Goal: Task Accomplishment & Management: Manage account settings

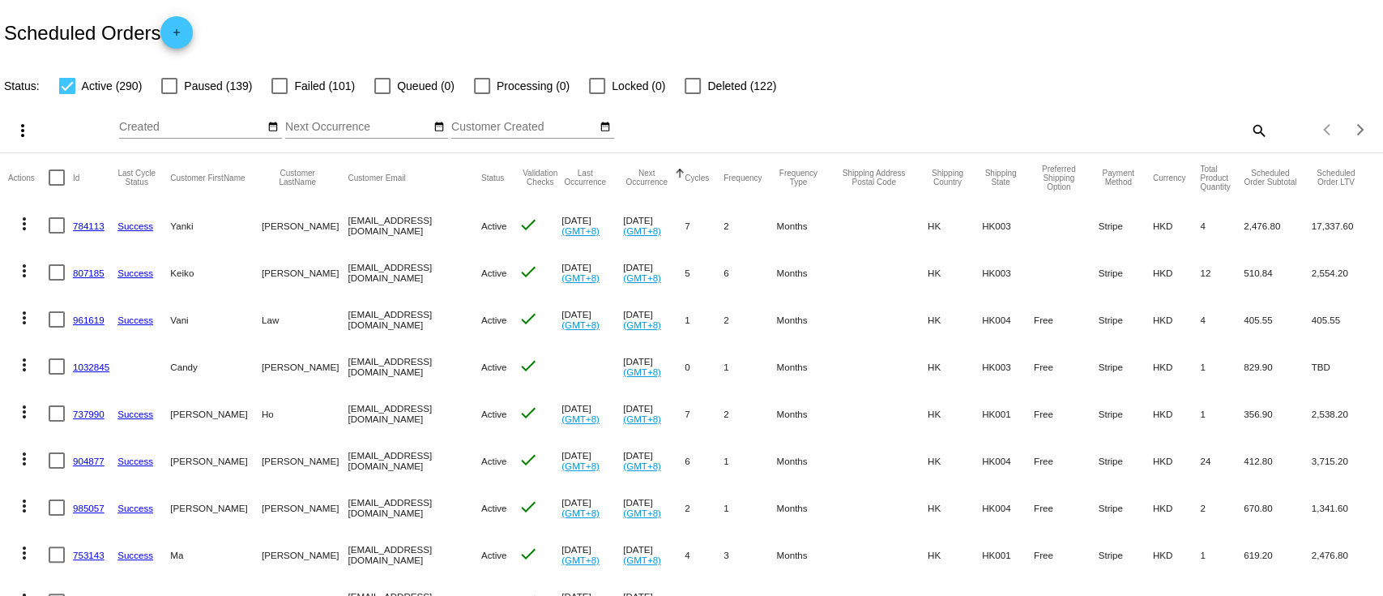
click at [90, 230] on link "784113" at bounding box center [89, 225] width 32 height 11
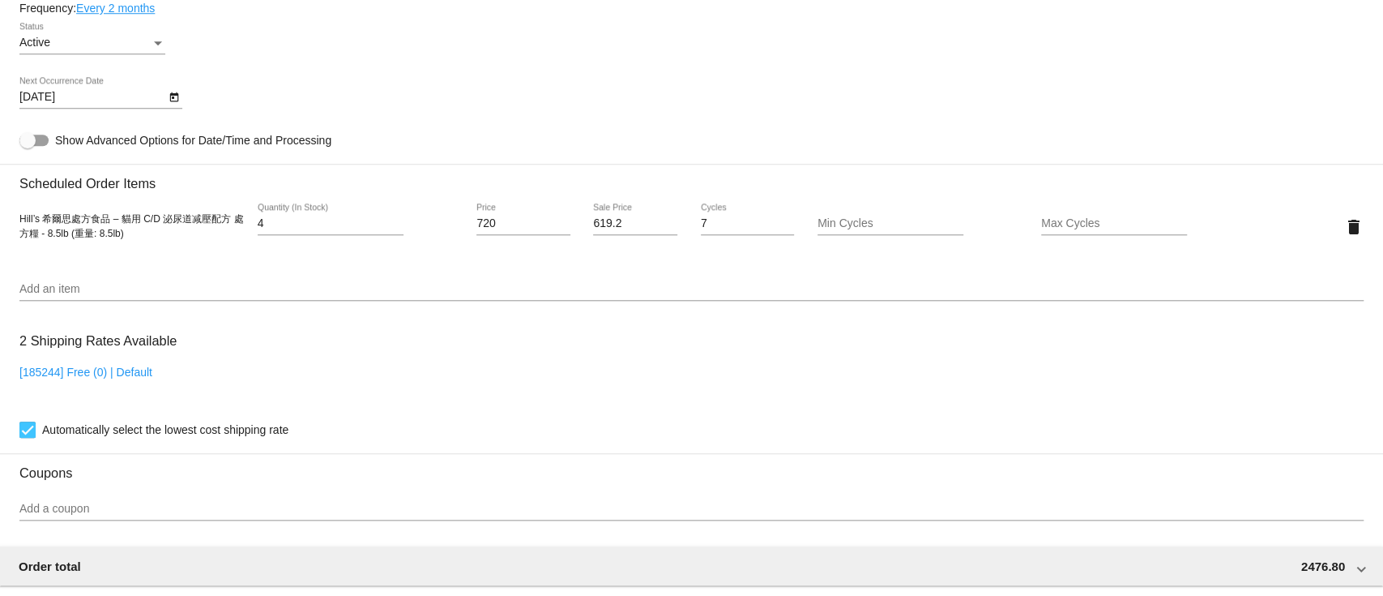
scroll to position [972, 0]
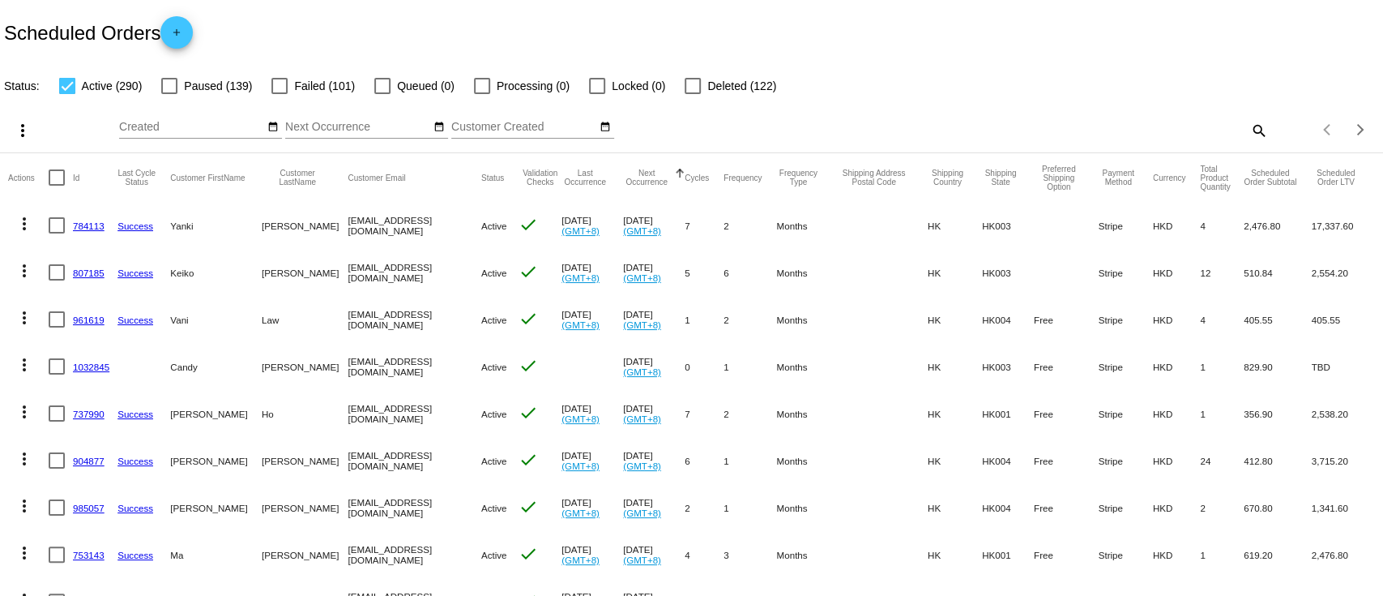
scroll to position [108, 0]
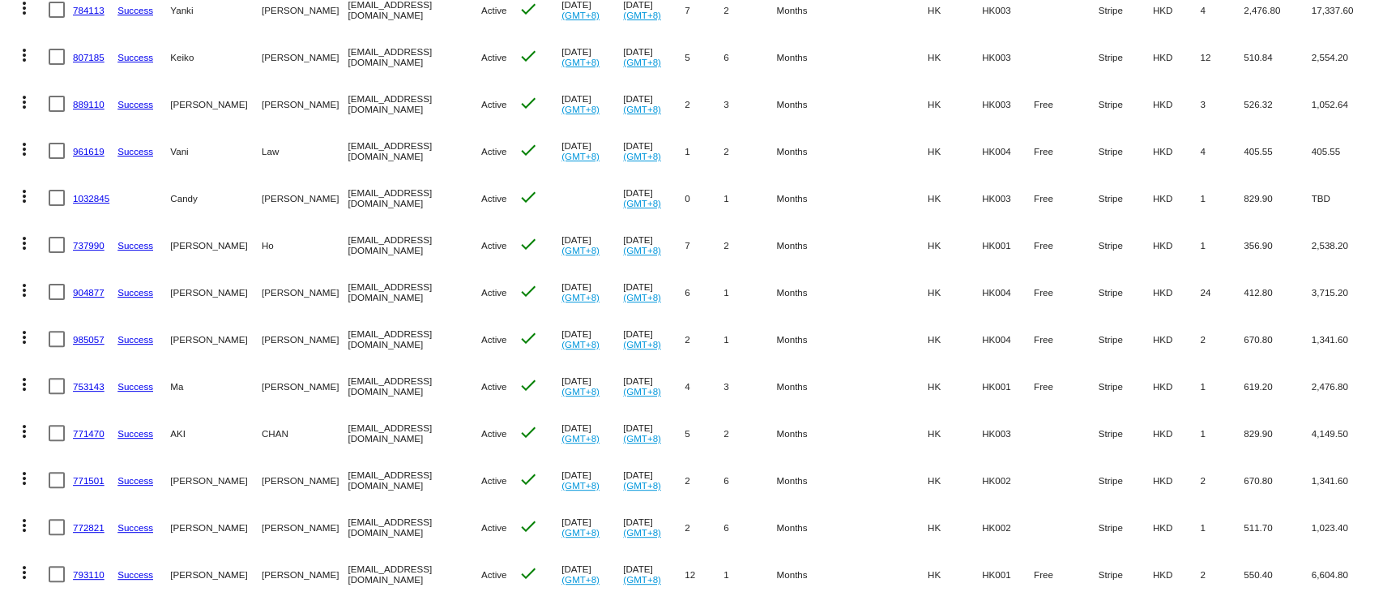
scroll to position [108, 0]
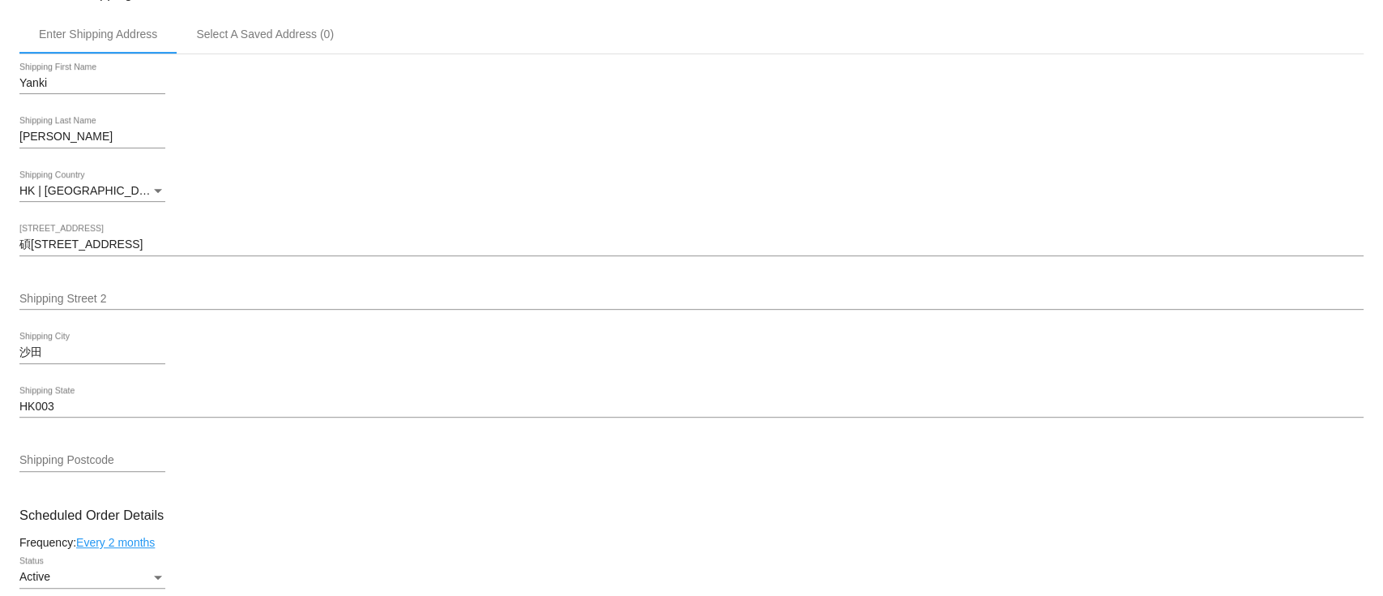
scroll to position [756, 0]
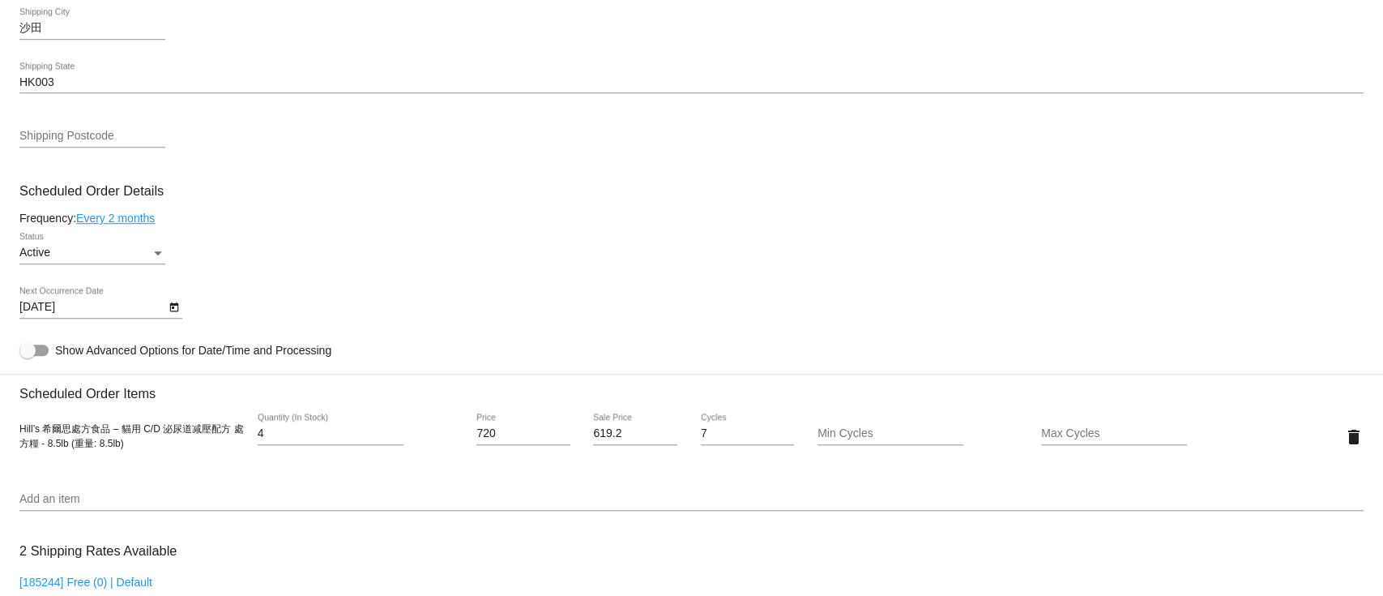
click at [177, 312] on icon "Open calendar" at bounding box center [173, 307] width 9 height 10
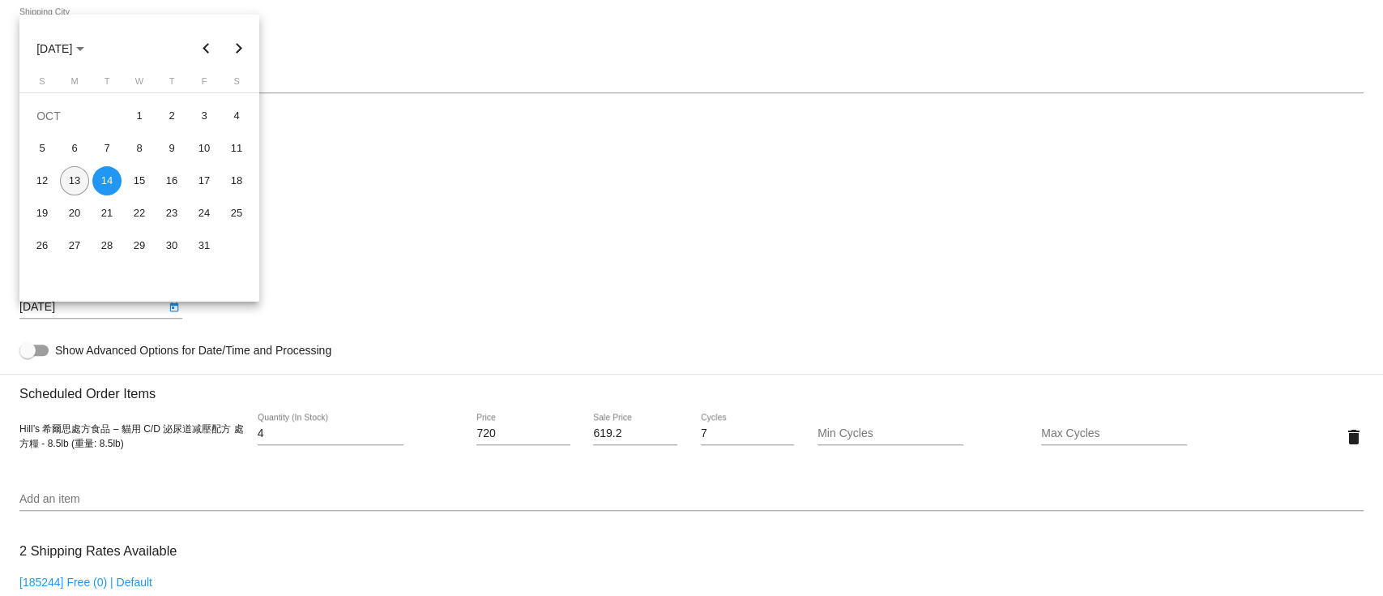
click at [75, 174] on div "13" at bounding box center [74, 180] width 29 height 29
type input "10/13/2025"
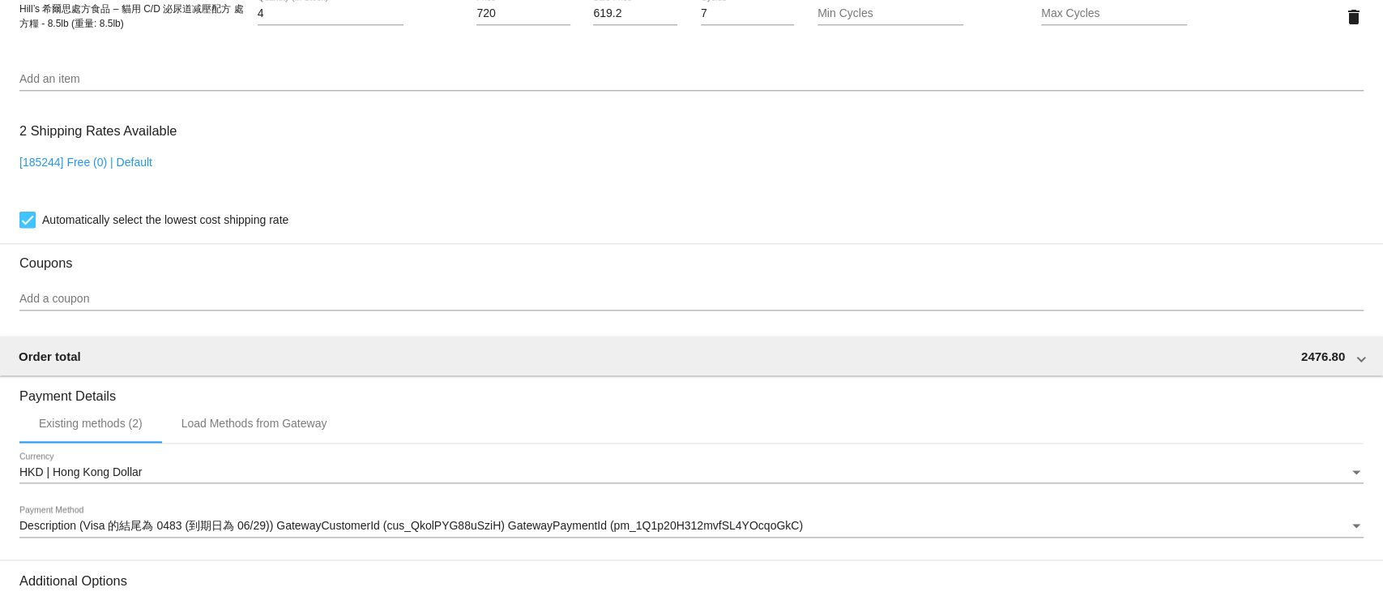
scroll to position [1380, 0]
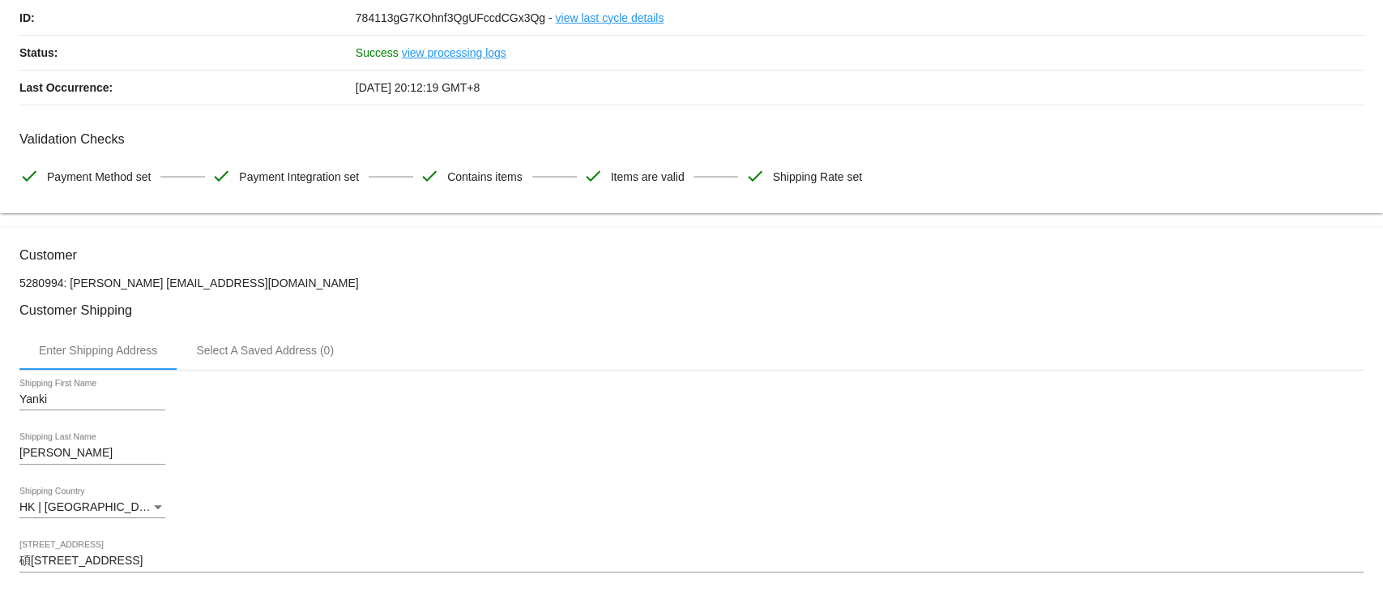
scroll to position [0, 0]
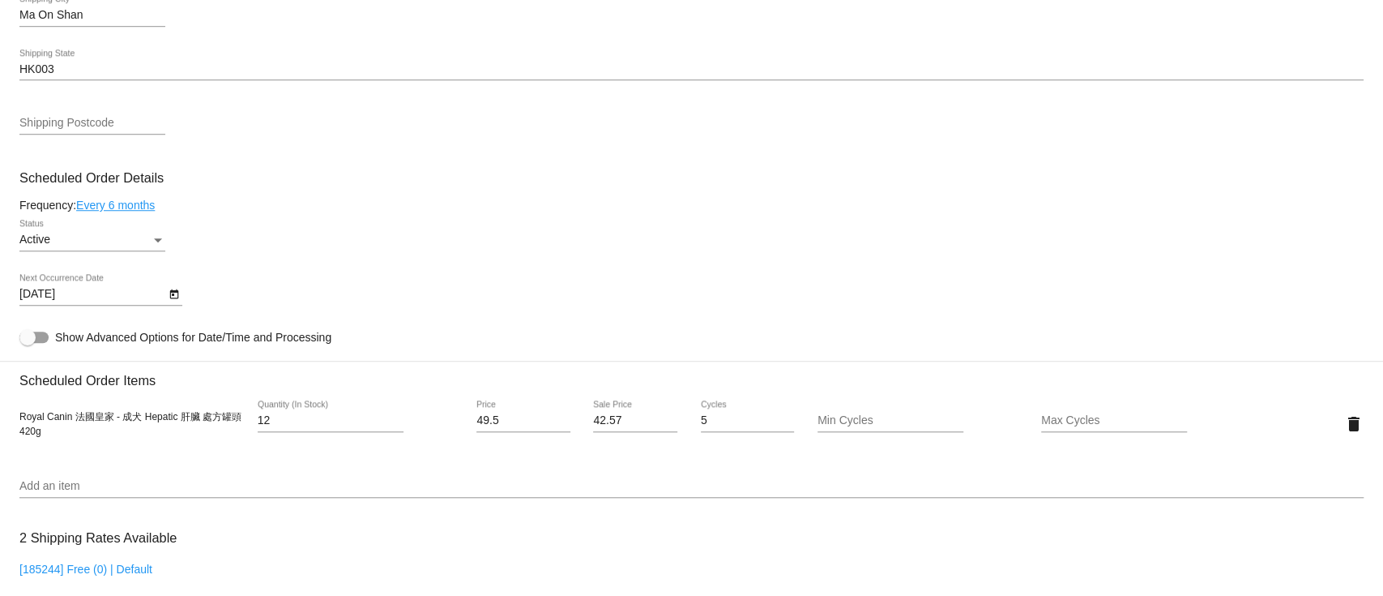
scroll to position [864, 0]
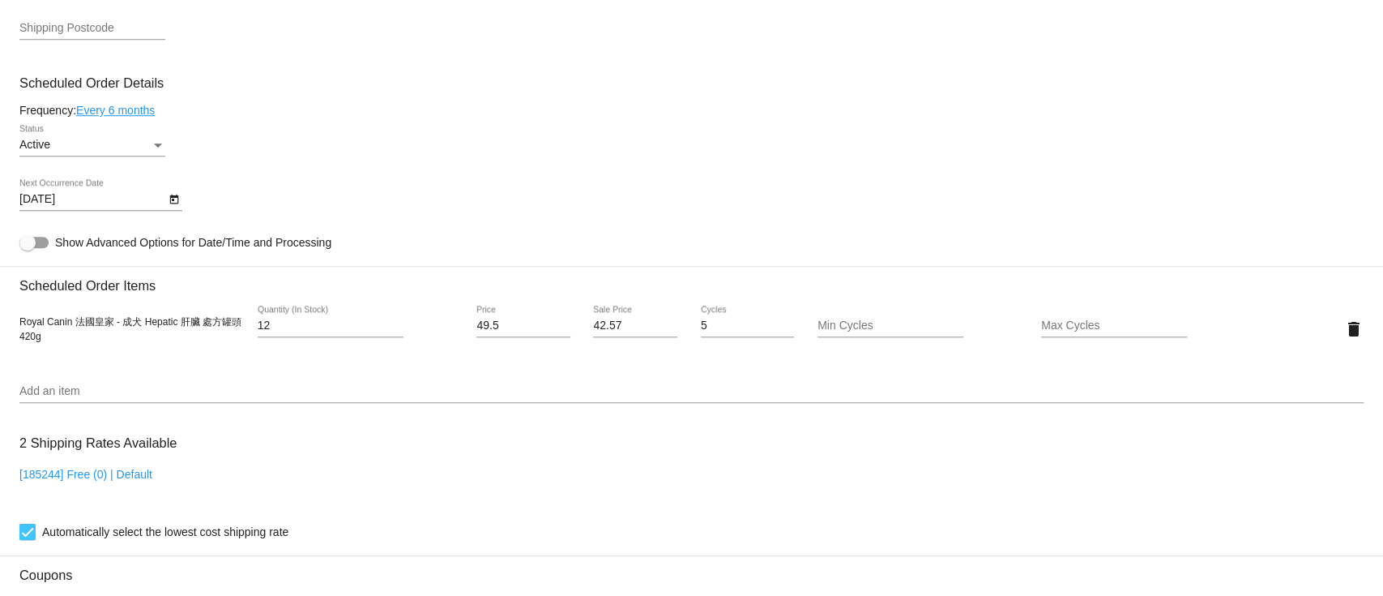
click at [179, 206] on icon "Open calendar" at bounding box center [174, 199] width 11 height 19
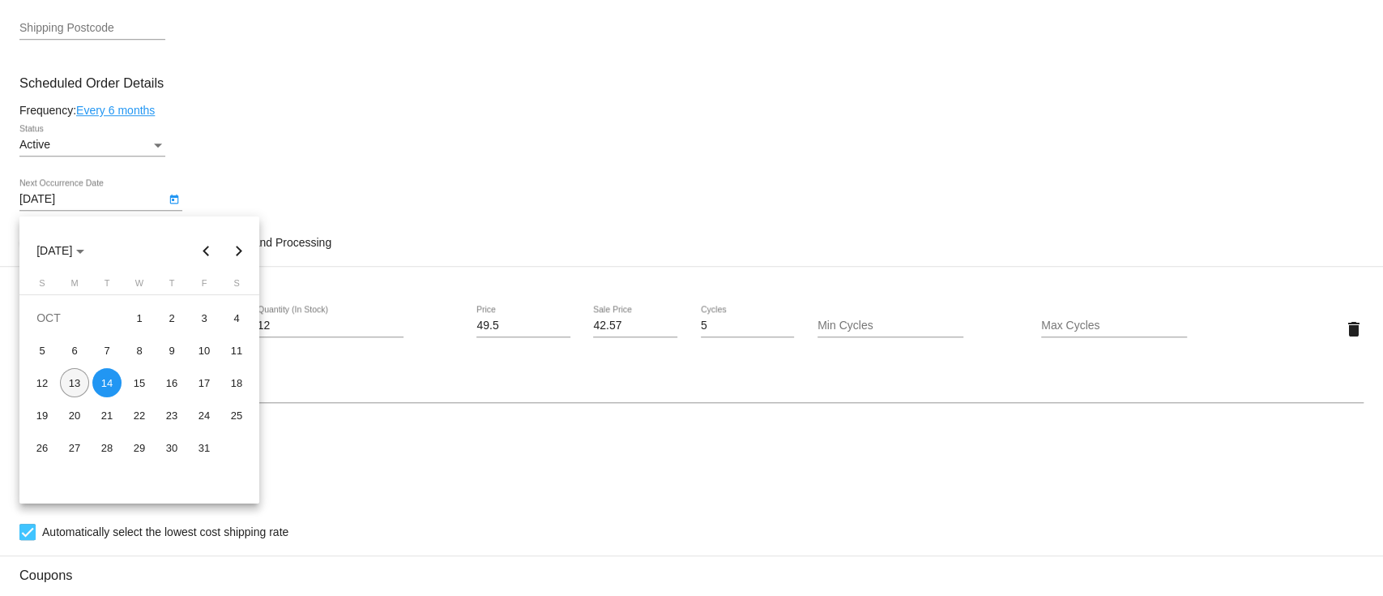
click at [79, 380] on div "13" at bounding box center [74, 382] width 29 height 29
type input "[DATE]"
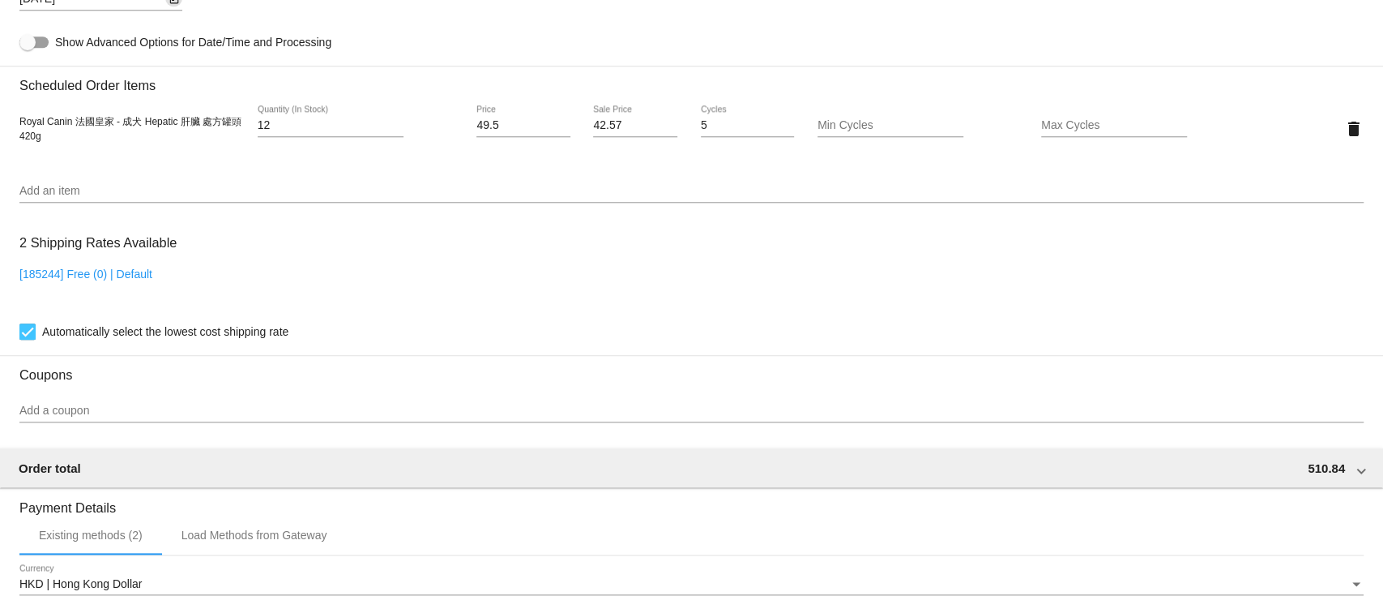
scroll to position [1380, 0]
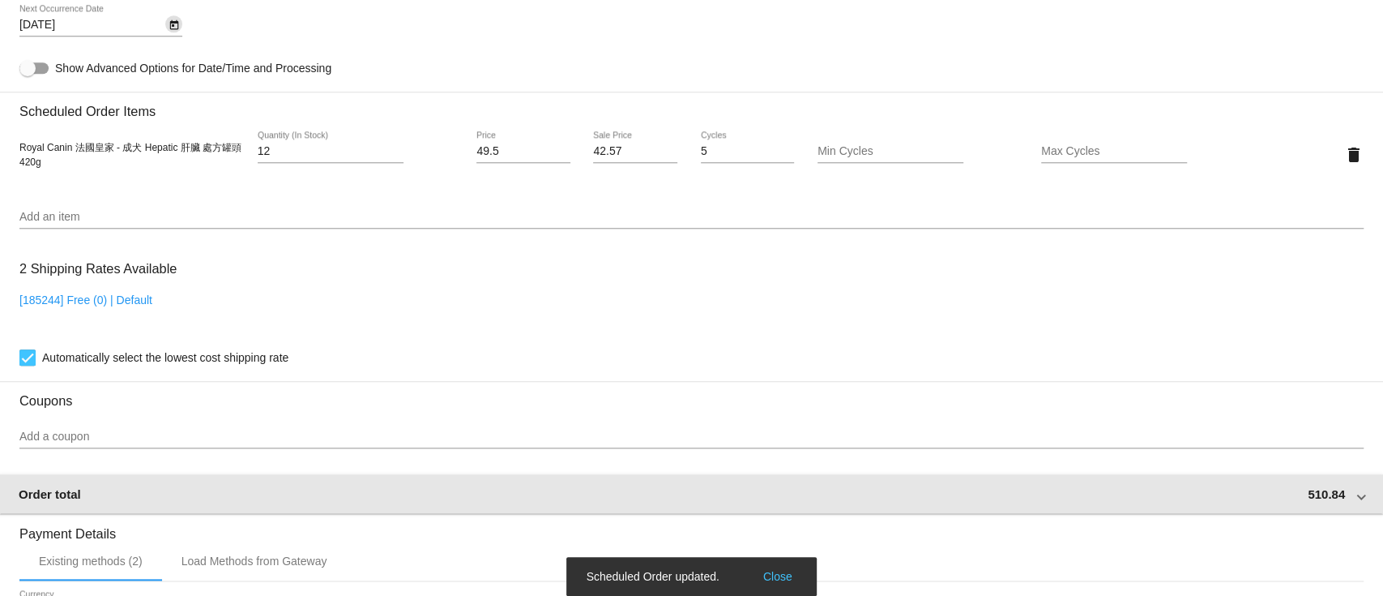
scroll to position [947, 0]
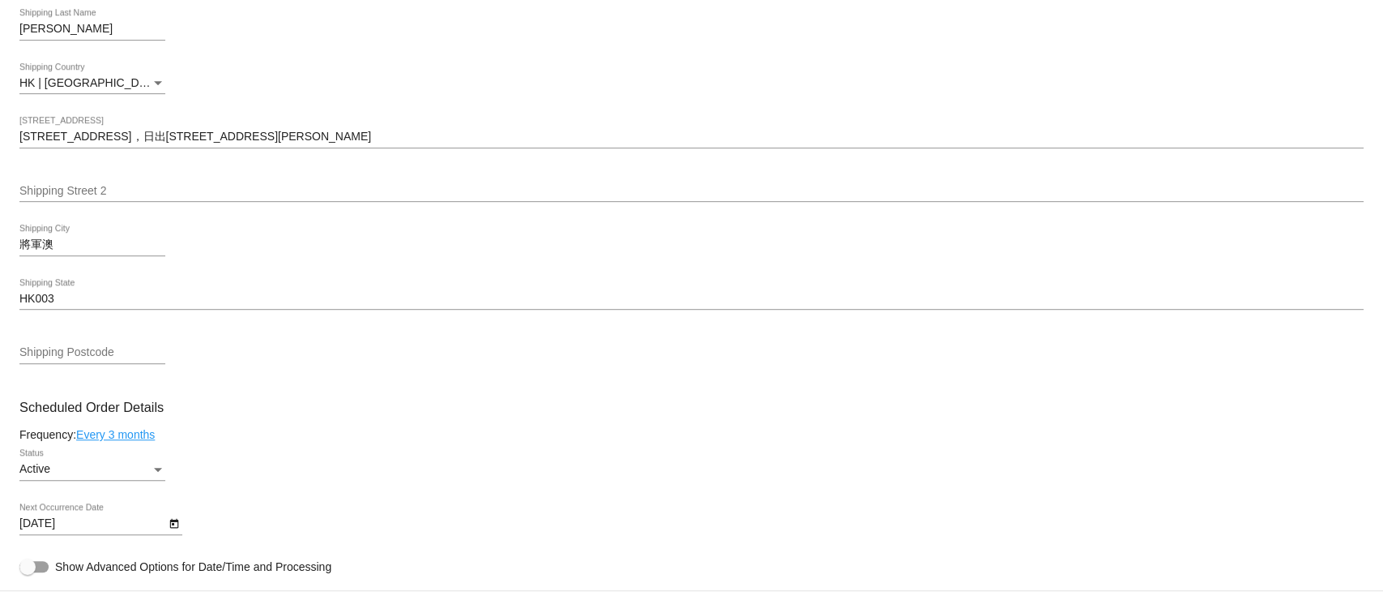
scroll to position [864, 0]
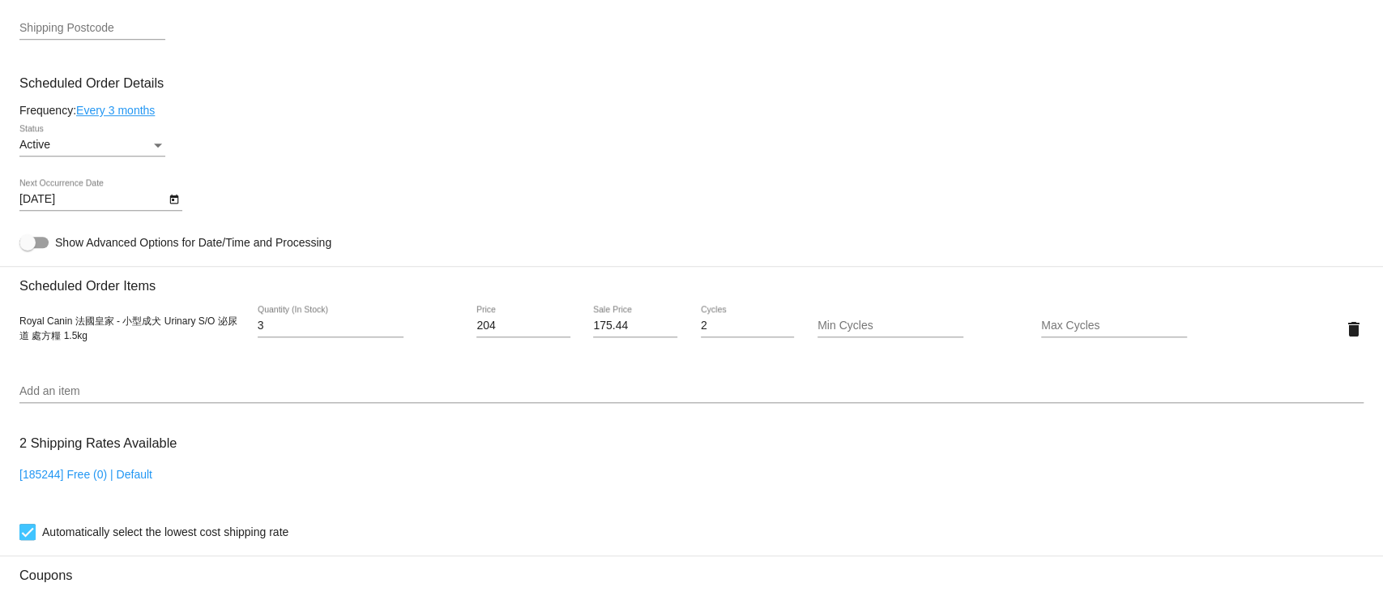
click at [181, 199] on button "Open calendar" at bounding box center [173, 198] width 17 height 17
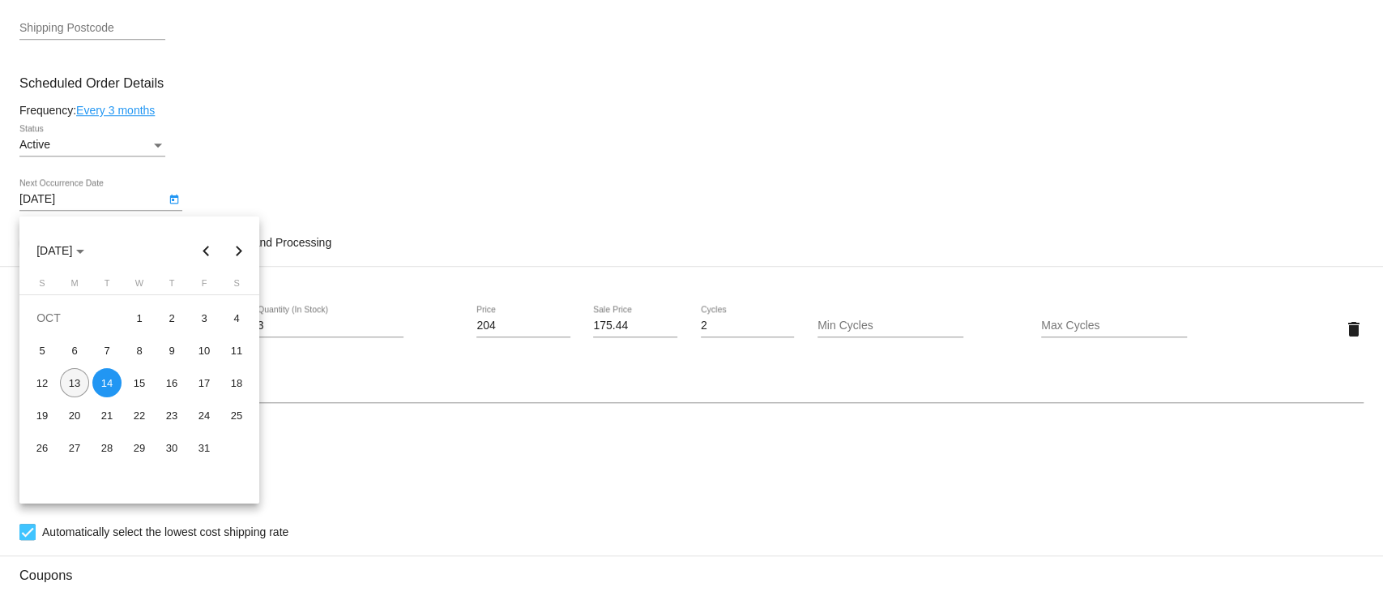
click at [67, 376] on div "13" at bounding box center [74, 382] width 29 height 29
type input "[DATE]"
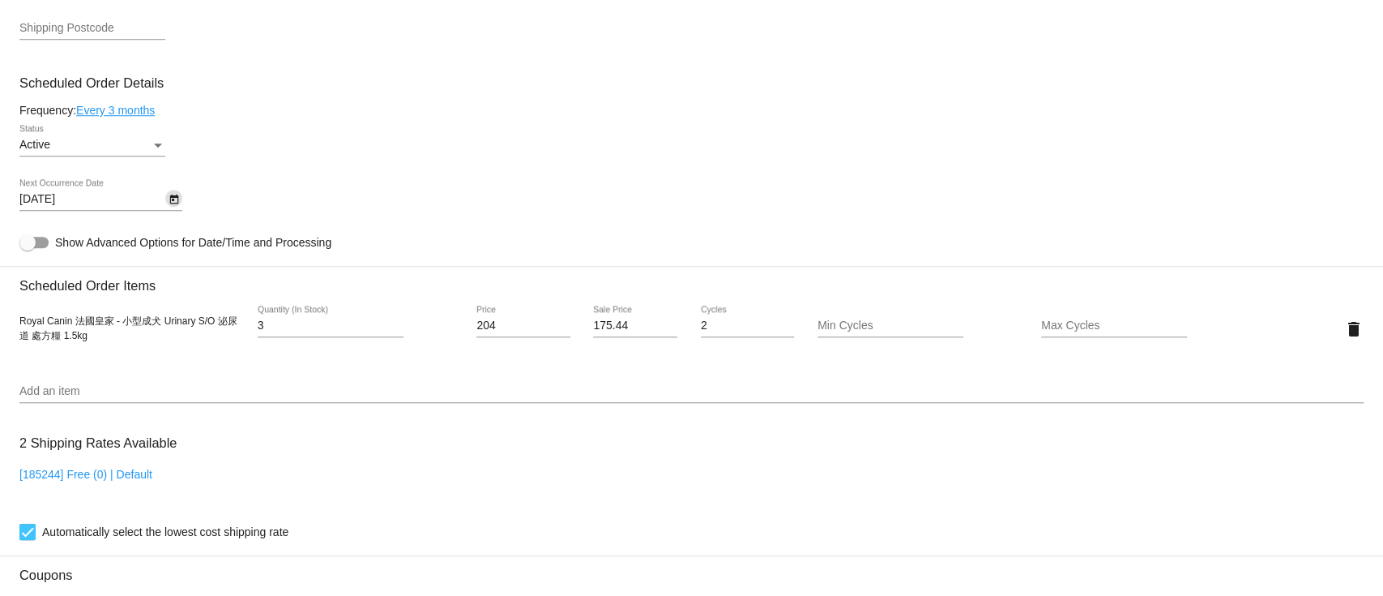
scroll to position [1380, 0]
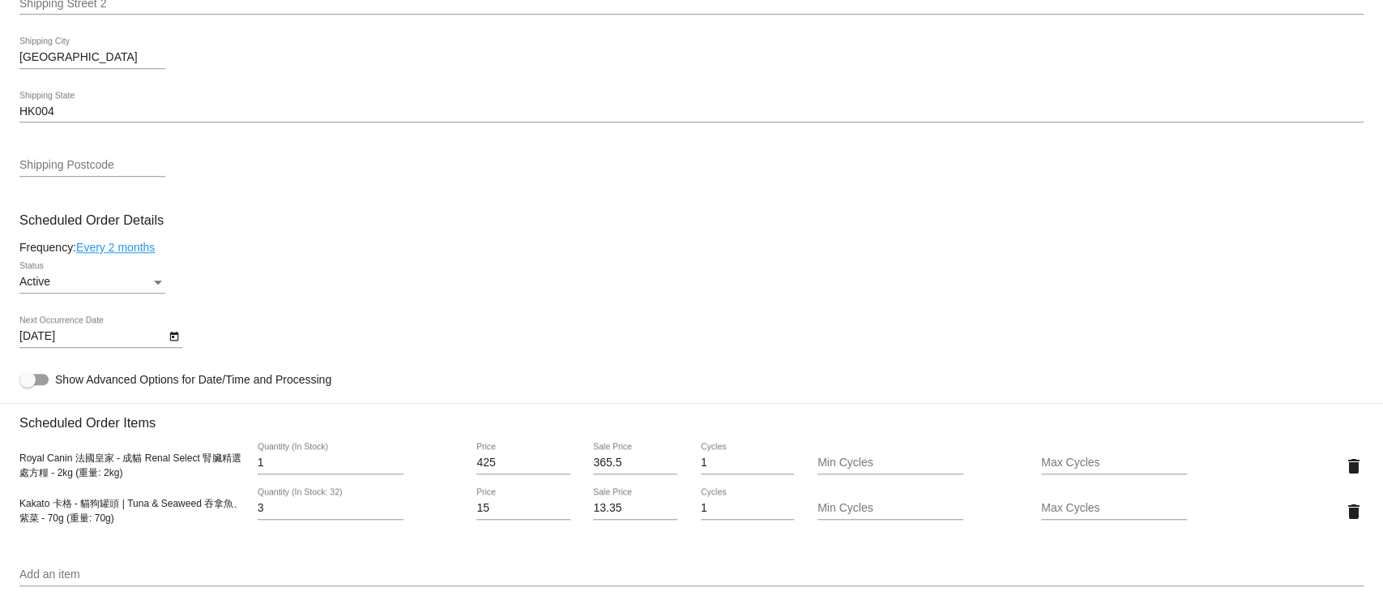
scroll to position [864, 0]
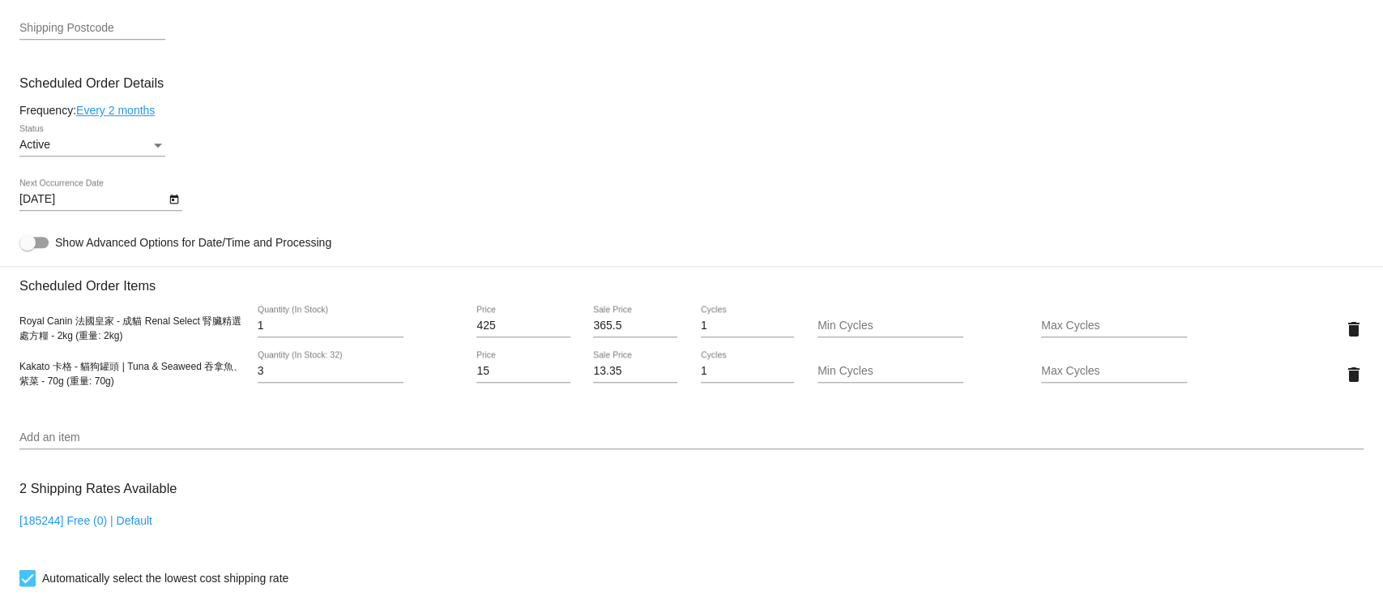
click at [176, 208] on icon "Open calendar" at bounding box center [174, 199] width 11 height 19
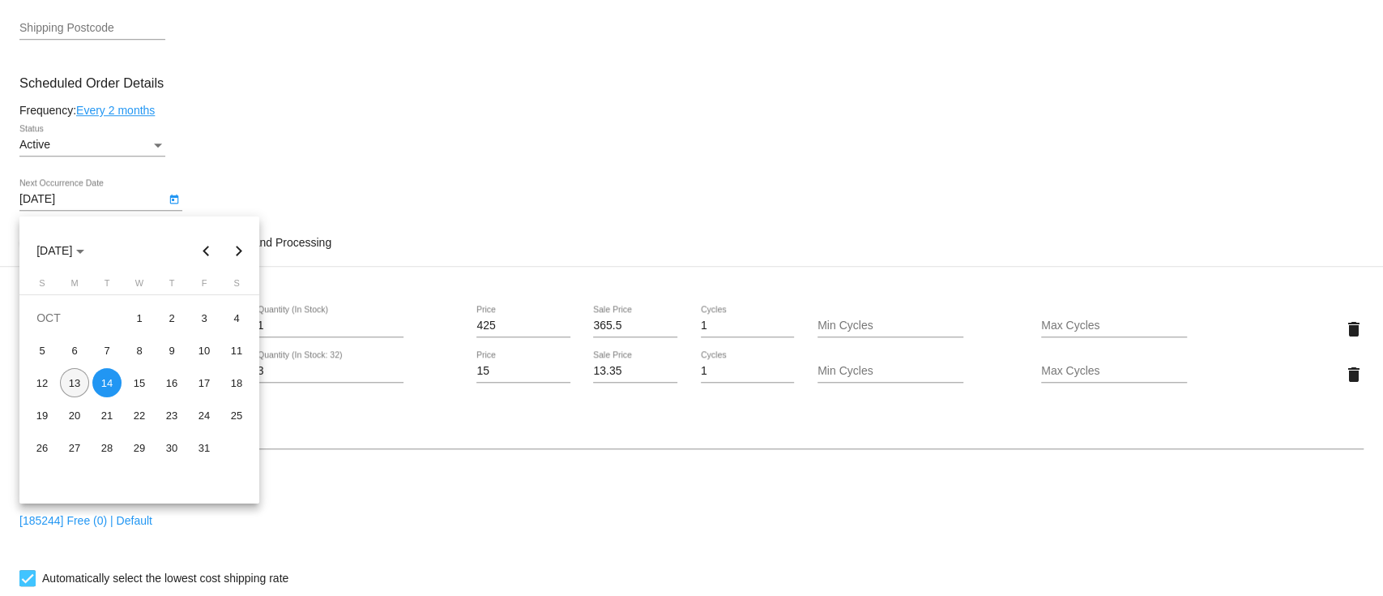
click at [84, 377] on div "13" at bounding box center [74, 382] width 29 height 29
type input "[DATE]"
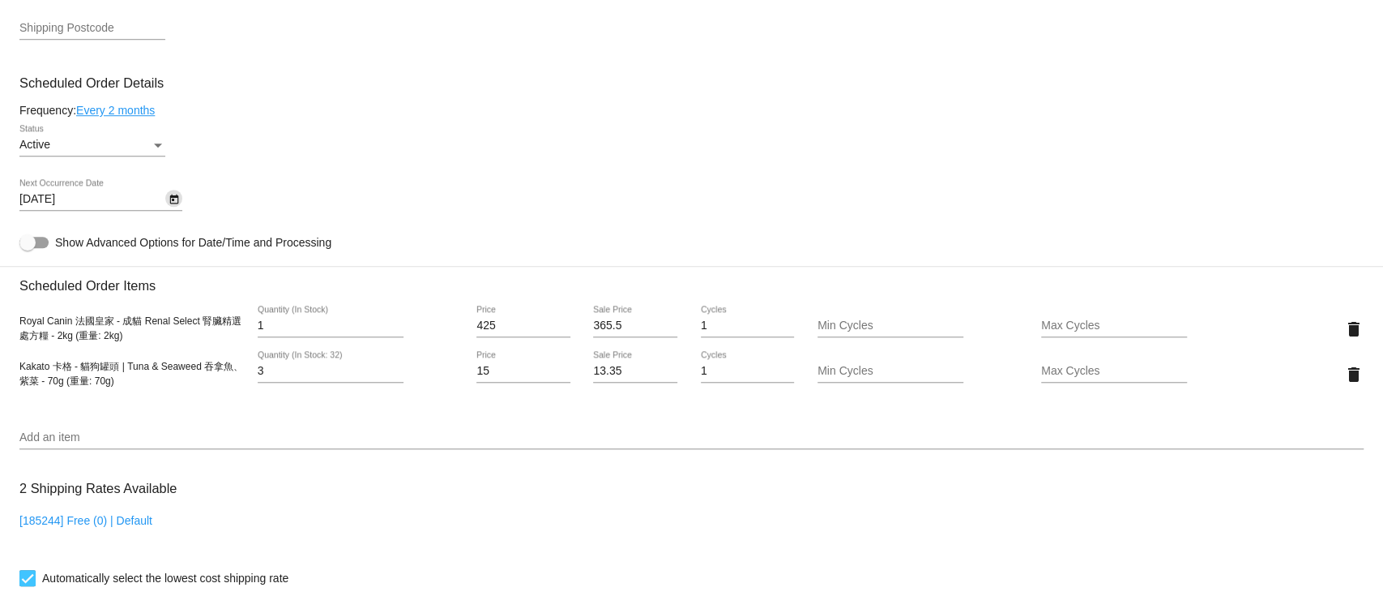
scroll to position [1404, 0]
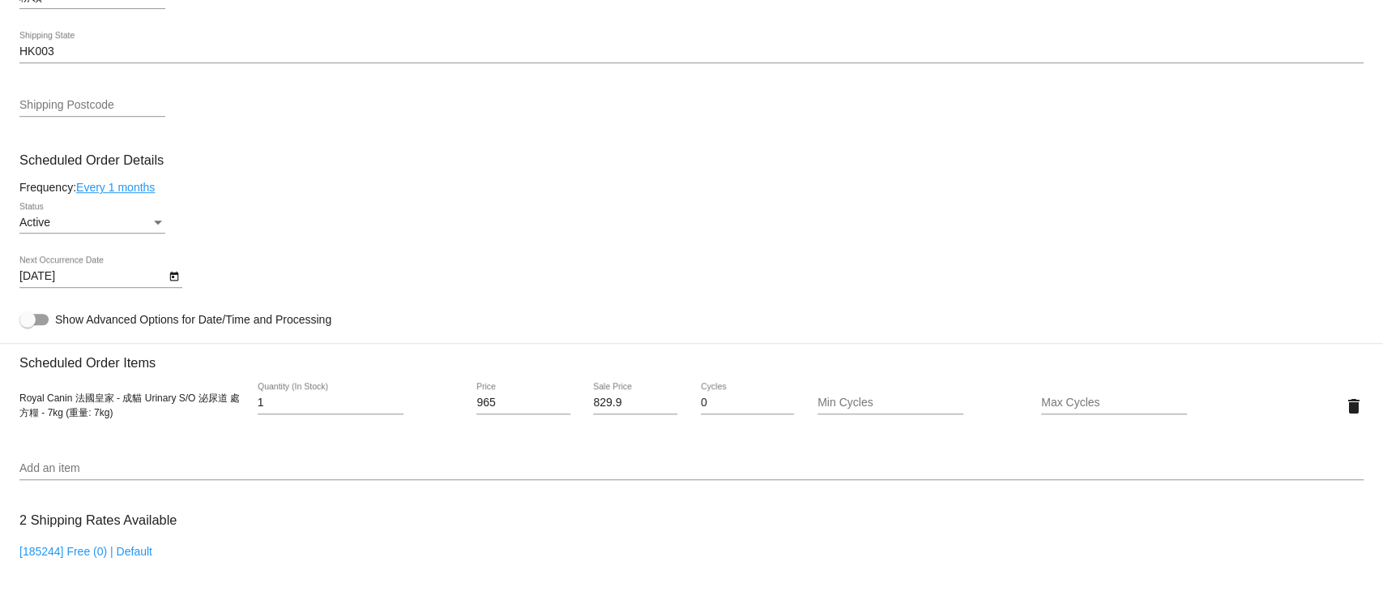
scroll to position [648, 0]
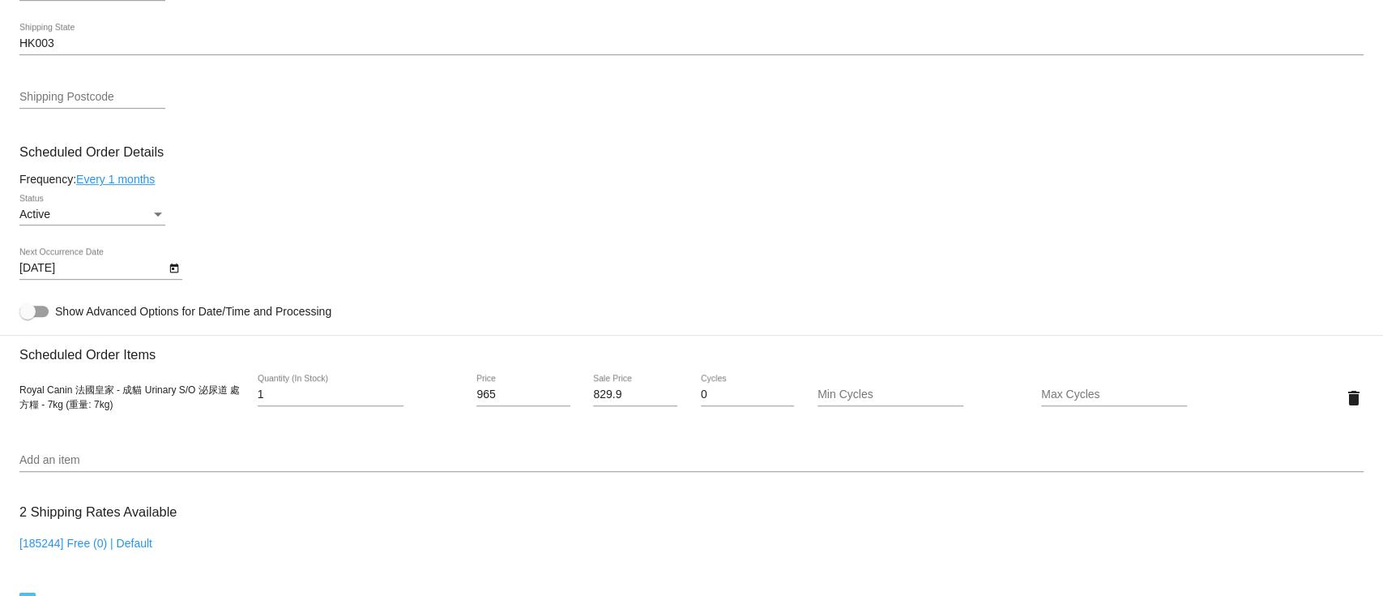
click at [176, 271] on icon "Open calendar" at bounding box center [173, 268] width 9 height 10
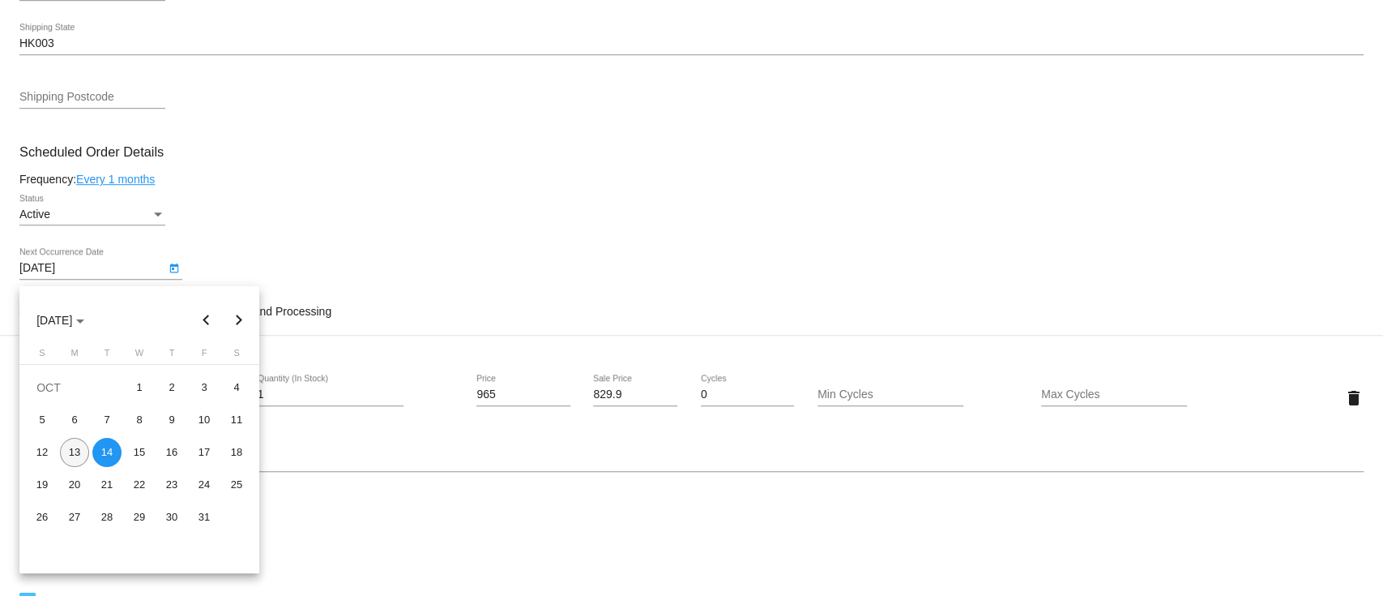
click at [85, 446] on div "13" at bounding box center [74, 452] width 29 height 29
type input "10/13/2025"
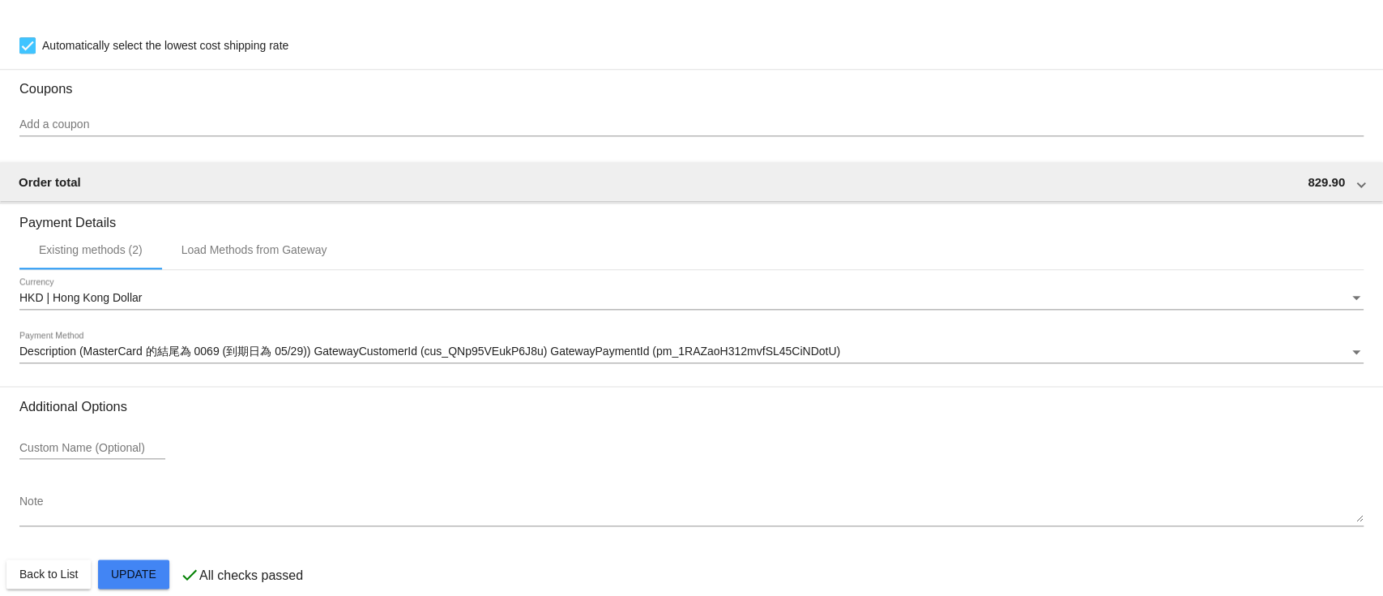
scroll to position [1233, 0]
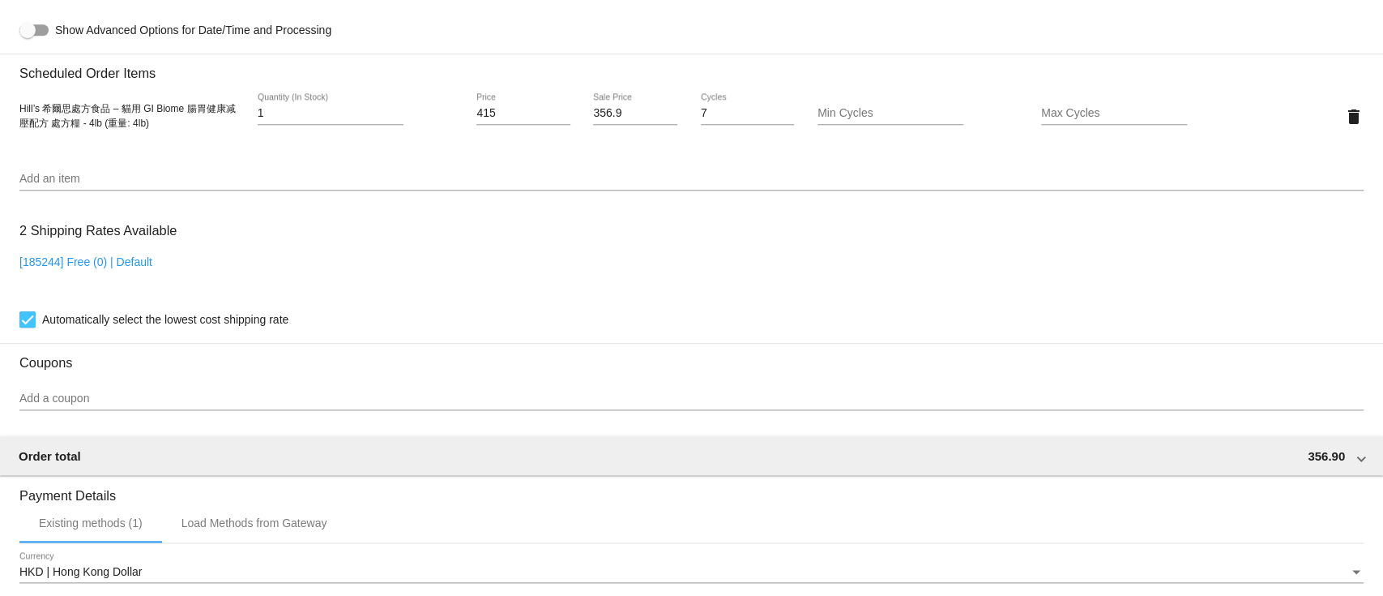
scroll to position [1080, 0]
